Goal: Transaction & Acquisition: Purchase product/service

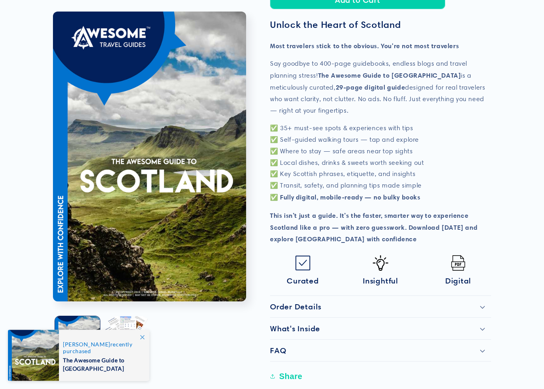
scroll to position [182, 0]
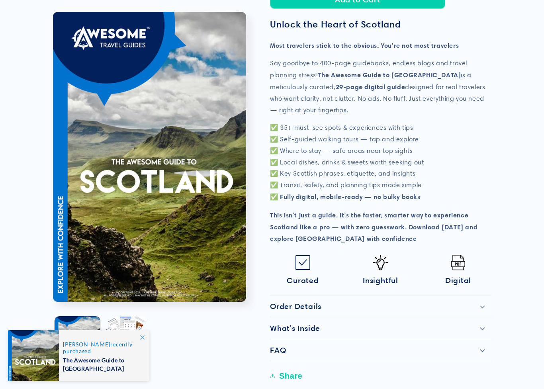
click at [465, 330] on summary "What's Inside" at bounding box center [380, 328] width 221 height 22
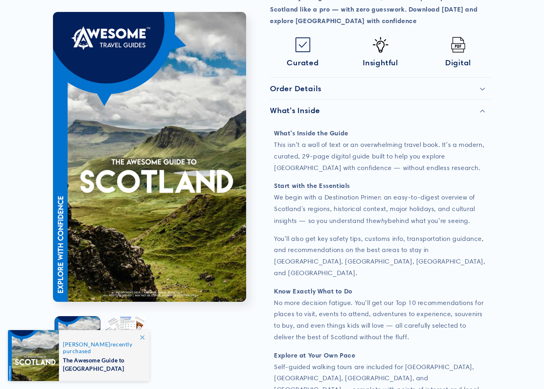
scroll to position [403, 0]
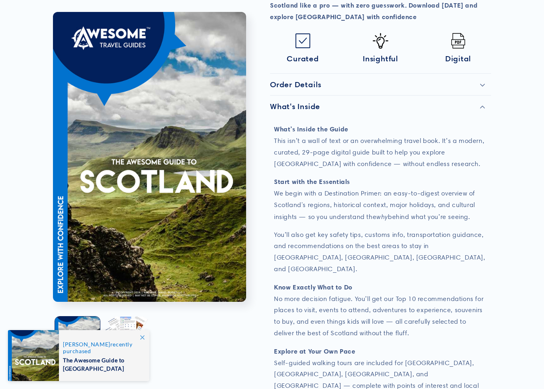
click at [475, 294] on p "Know Exactly What to Do No more decision fatigue. You’ll get our Top 10 recomme…" at bounding box center [380, 311] width 213 height 58
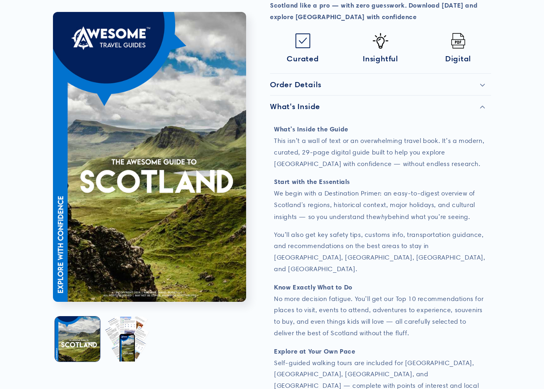
click at [469, 315] on div "What’s Inside the Guide This isn’t a wall of text or an overwhelming travel boo…" at bounding box center [380, 315] width 213 height 385
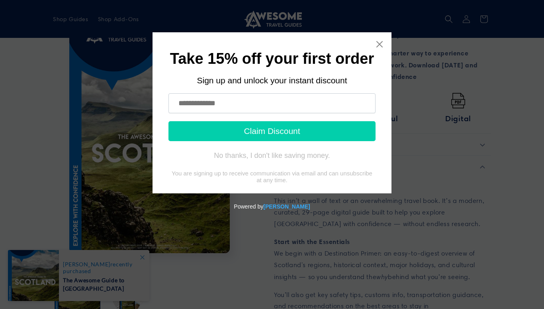
scroll to position [341, 0]
click at [383, 44] on icon "Close widget" at bounding box center [379, 44] width 8 height 8
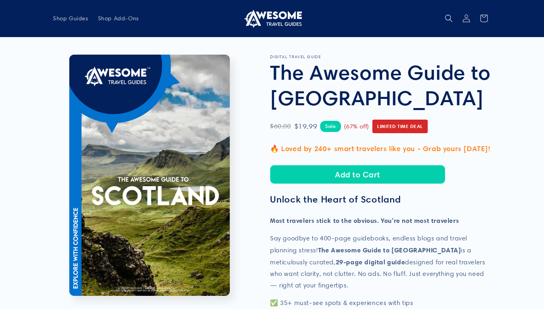
scroll to position [0, 0]
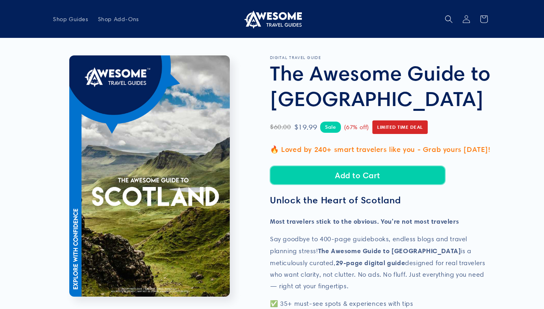
click at [418, 175] on button "Add to Cart" at bounding box center [357, 175] width 175 height 19
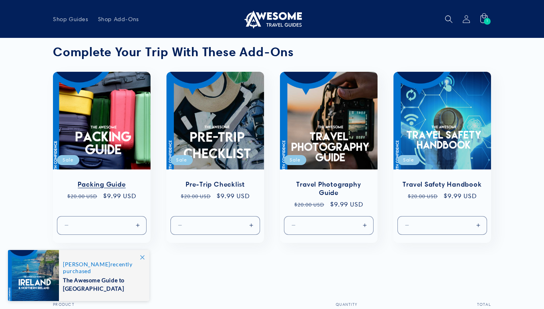
click at [139, 230] on button "Increase quantity for Default Title" at bounding box center [138, 224] width 18 height 19
type input "*"
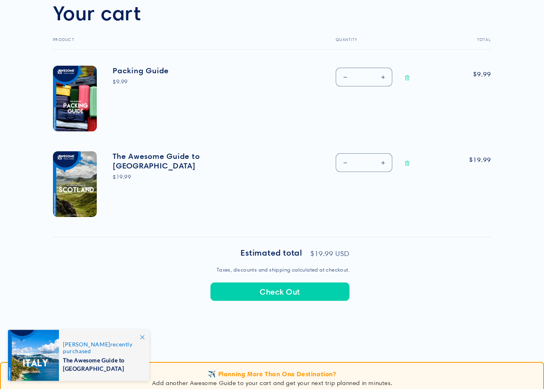
scroll to position [264, 0]
click at [312, 297] on button "Check Out" at bounding box center [279, 291] width 139 height 19
